Goal: Navigation & Orientation: Find specific page/section

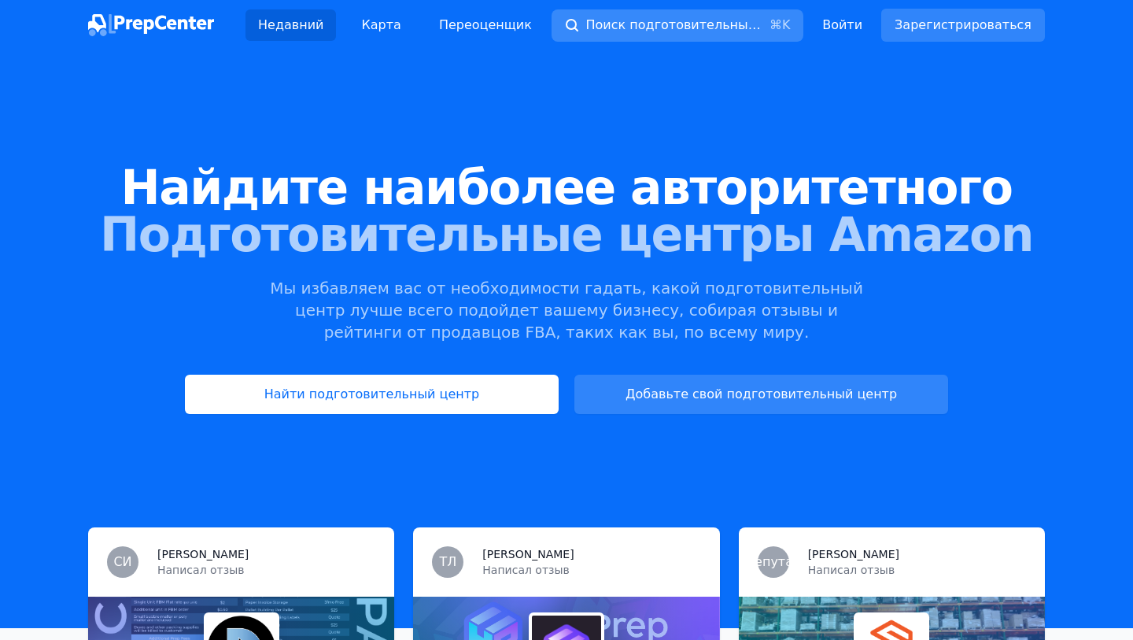
click at [655, 26] on font "Поиск подготовительных центров" at bounding box center [700, 24] width 229 height 15
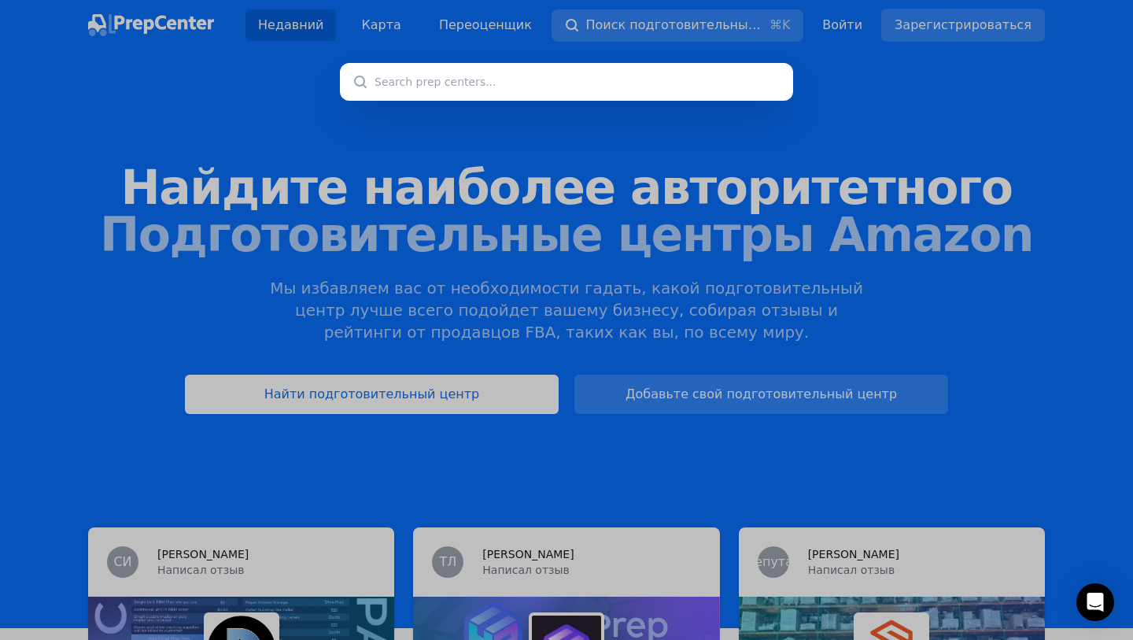
click at [822, 266] on div at bounding box center [566, 320] width 1133 height 640
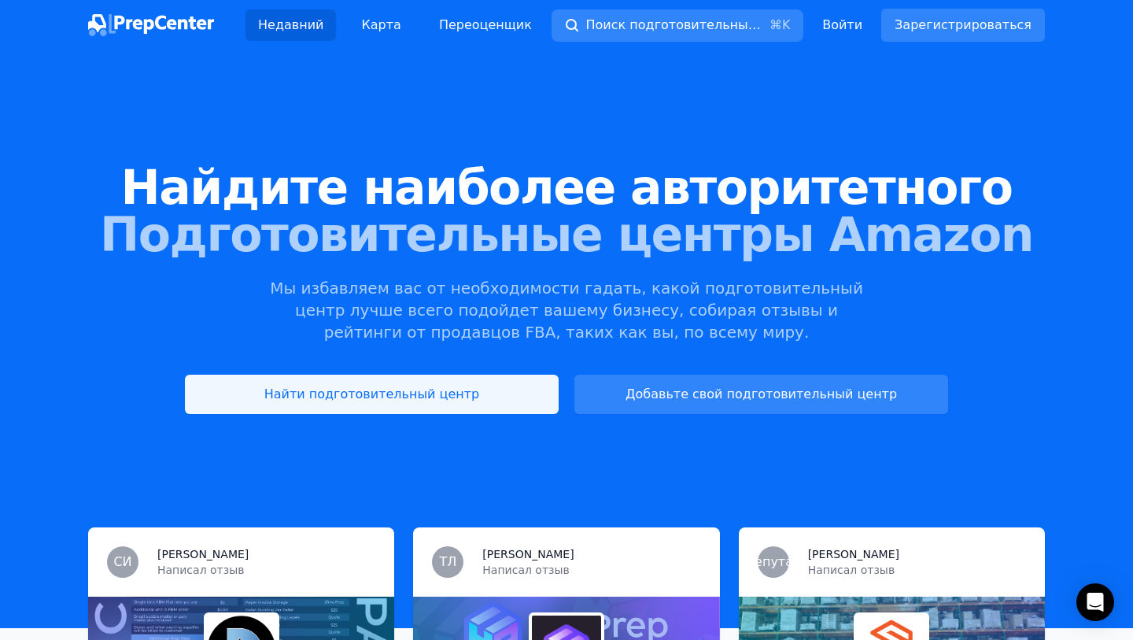
click at [460, 394] on font "Найти подготовительный центр" at bounding box center [372, 393] width 216 height 15
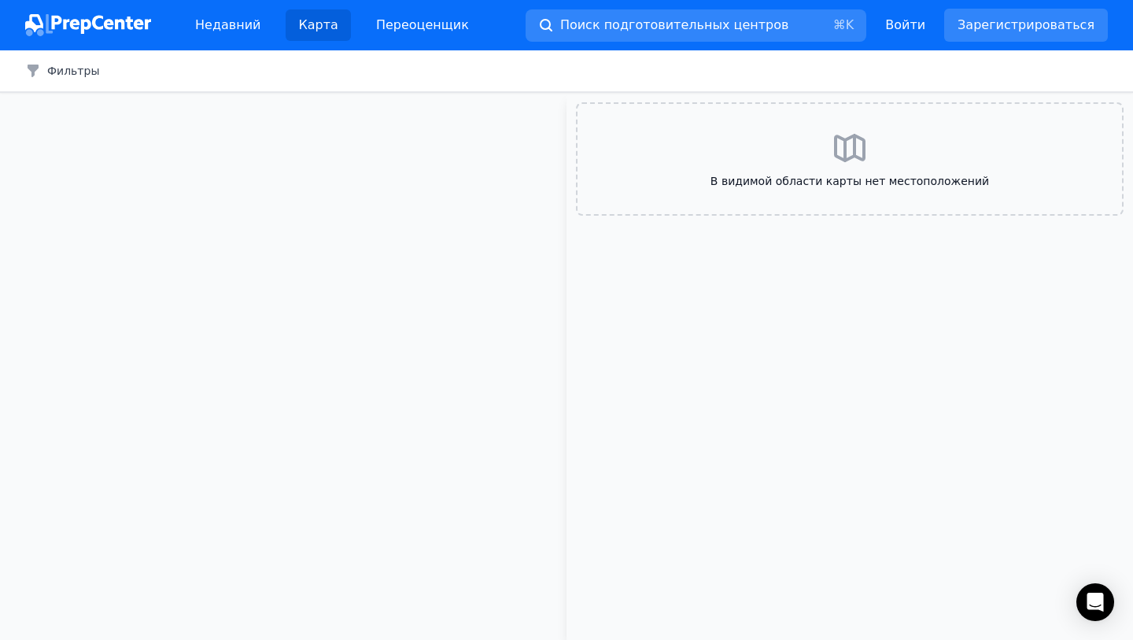
click at [813, 176] on font "В видимой области карты нет местоположений" at bounding box center [850, 181] width 279 height 13
click at [93, 22] on img at bounding box center [88, 25] width 126 height 22
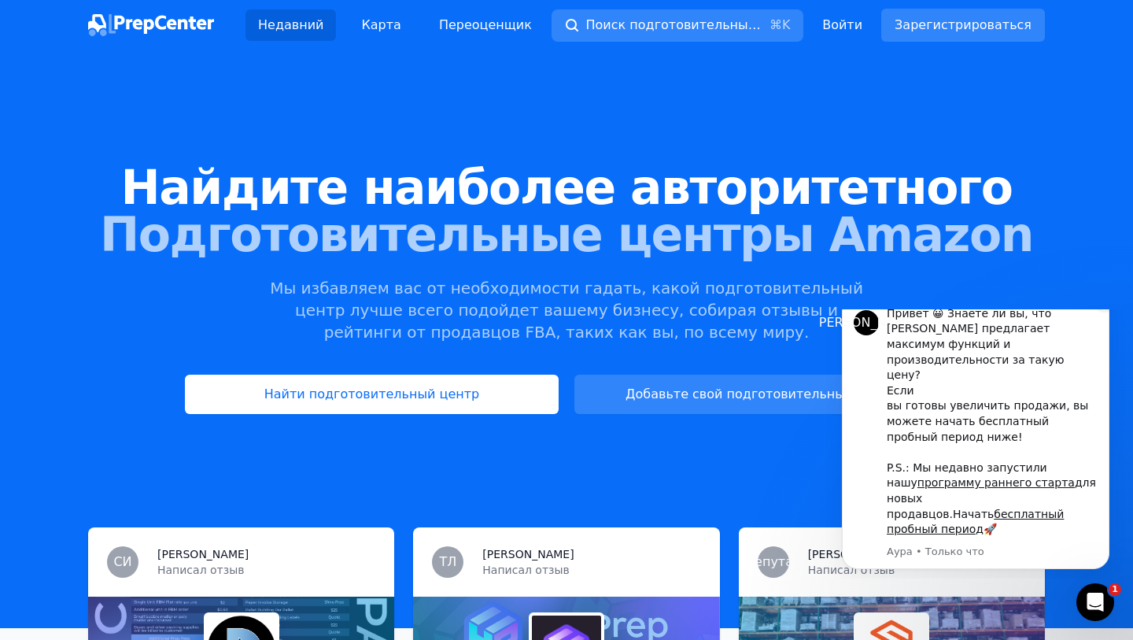
click at [1098, 311] on button "Отклонить уведомление" at bounding box center [1105, 300] width 20 height 20
